Goal: Information Seeking & Learning: Learn about a topic

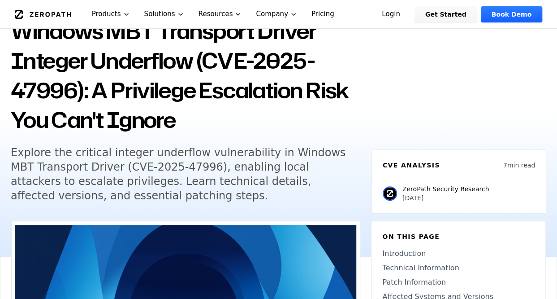
scroll to position [90, 0]
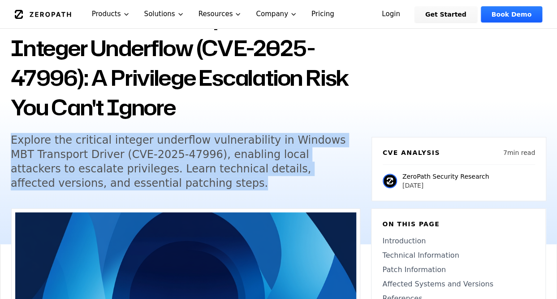
drag, startPoint x: 11, startPoint y: 139, endPoint x: 91, endPoint y: 187, distance: 93.7
click at [91, 187] on h5 "Explore the critical integer underflow vulnerability in Windows MBT Transport D…" at bounding box center [183, 161] width 344 height 57
copy h5 "Explore the critical integer underflow vulnerability in Windows MBT Transport D…"
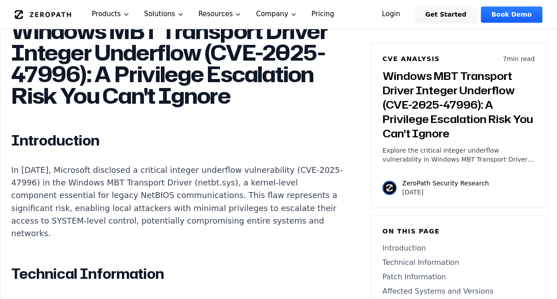
scroll to position [673, 0]
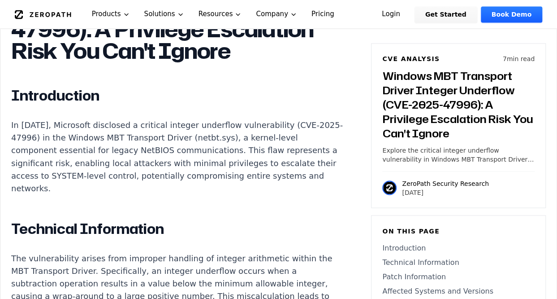
drag, startPoint x: 11, startPoint y: 146, endPoint x: 79, endPoint y: 210, distance: 93.0
click at [79, 194] on p "In [DATE], Microsoft disclosed a critical integer underflow vulnerability (CVE-…" at bounding box center [178, 156] width 334 height 75
copy p "In [DATE], Microsoft disclosed a critical integer underflow vulnerability (CVE-…"
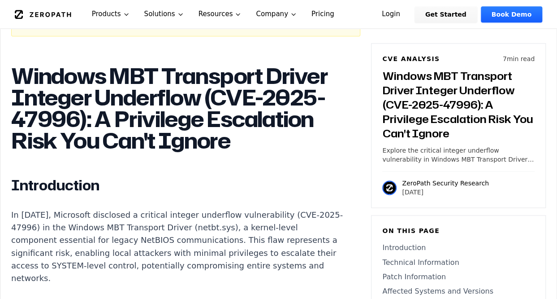
scroll to position [538, 0]
